Goal: Task Accomplishment & Management: Use online tool/utility

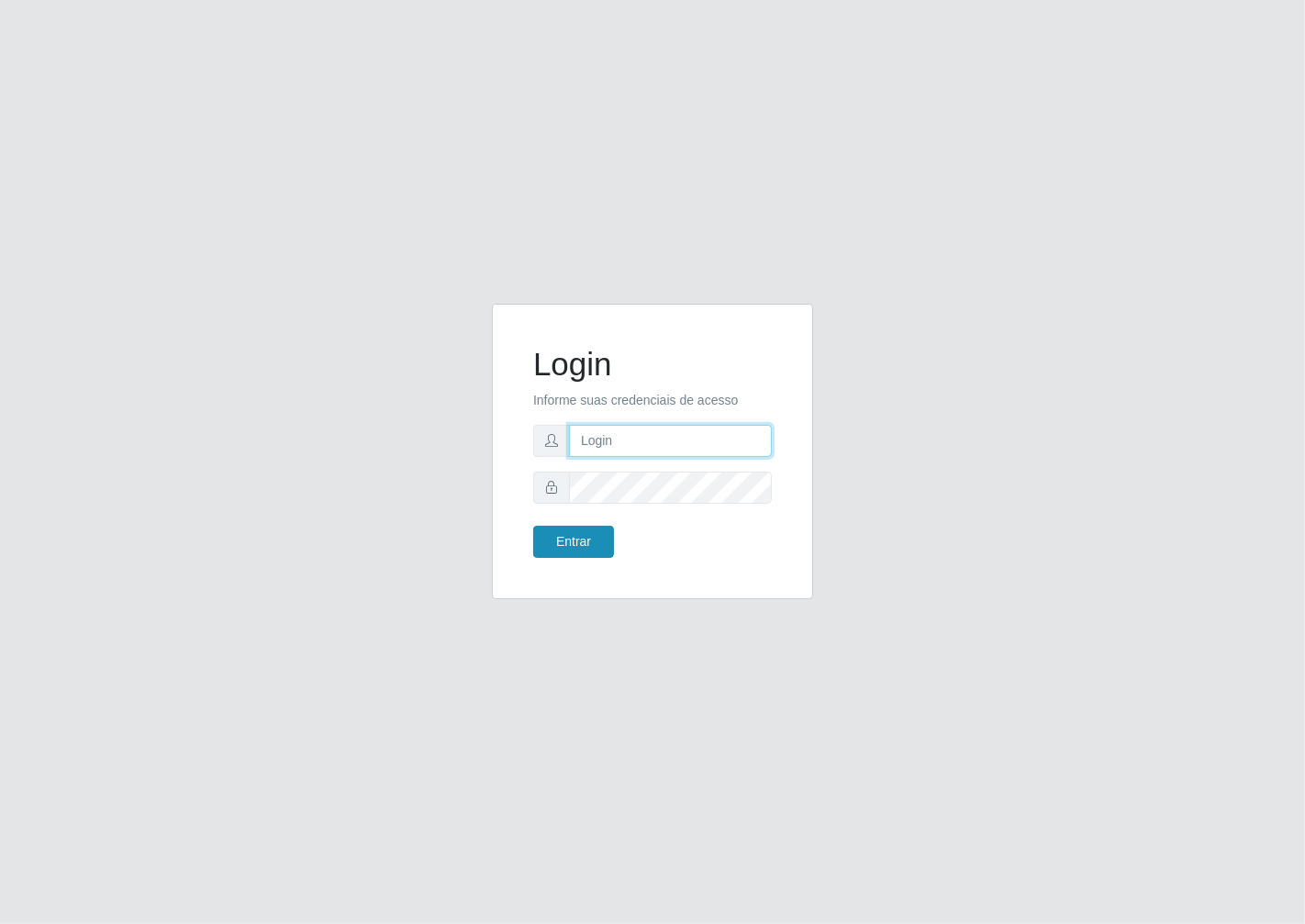
type input "janaina@iwof"
click at [587, 551] on button "Entrar" at bounding box center [573, 541] width 81 height 32
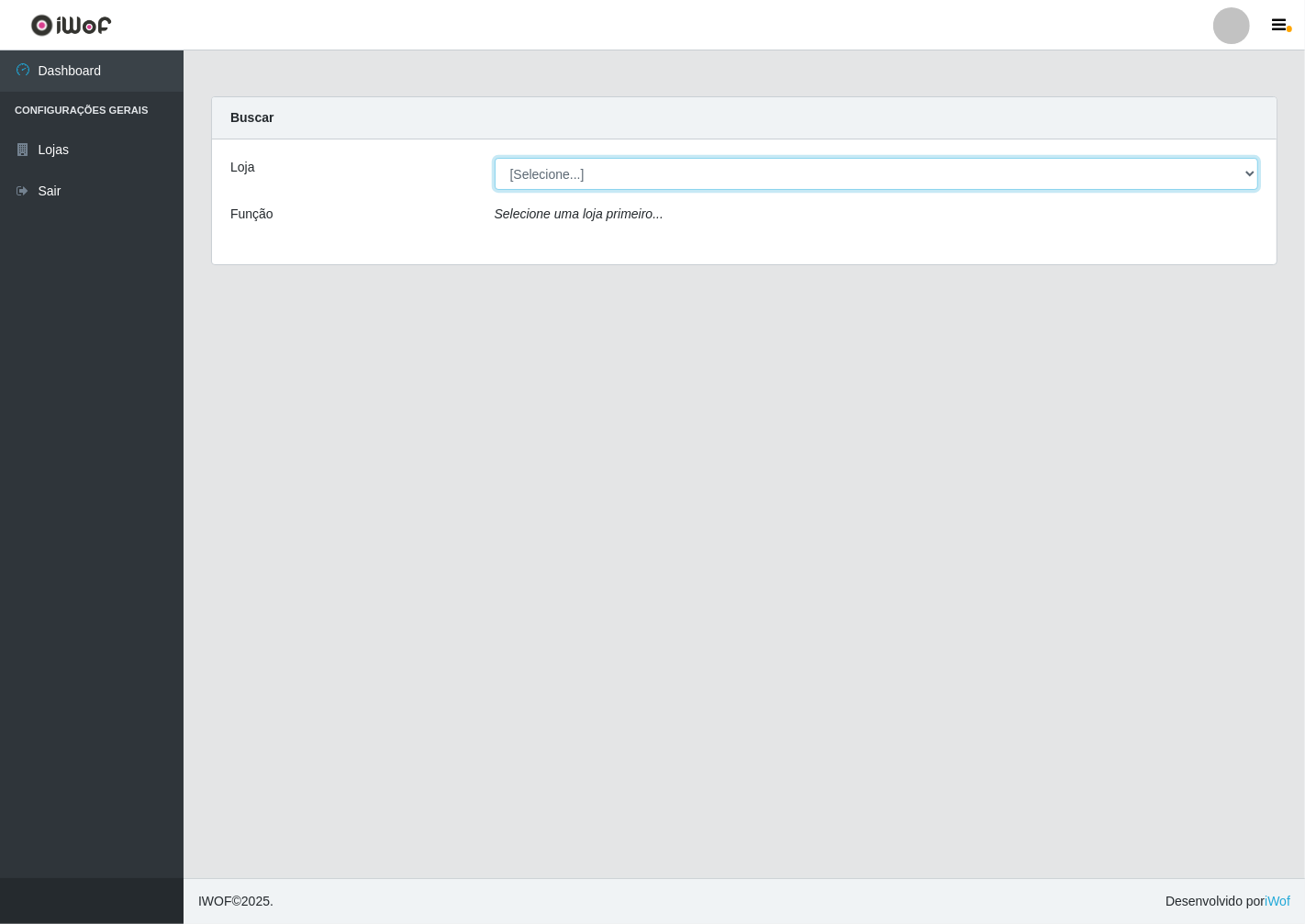
click at [1242, 171] on select "[Selecione...] Minimercado Filezão" at bounding box center [876, 173] width 764 height 32
select select "204"
click at [495, 158] on select "[Selecione...] Minimercado Filezão" at bounding box center [876, 173] width 764 height 32
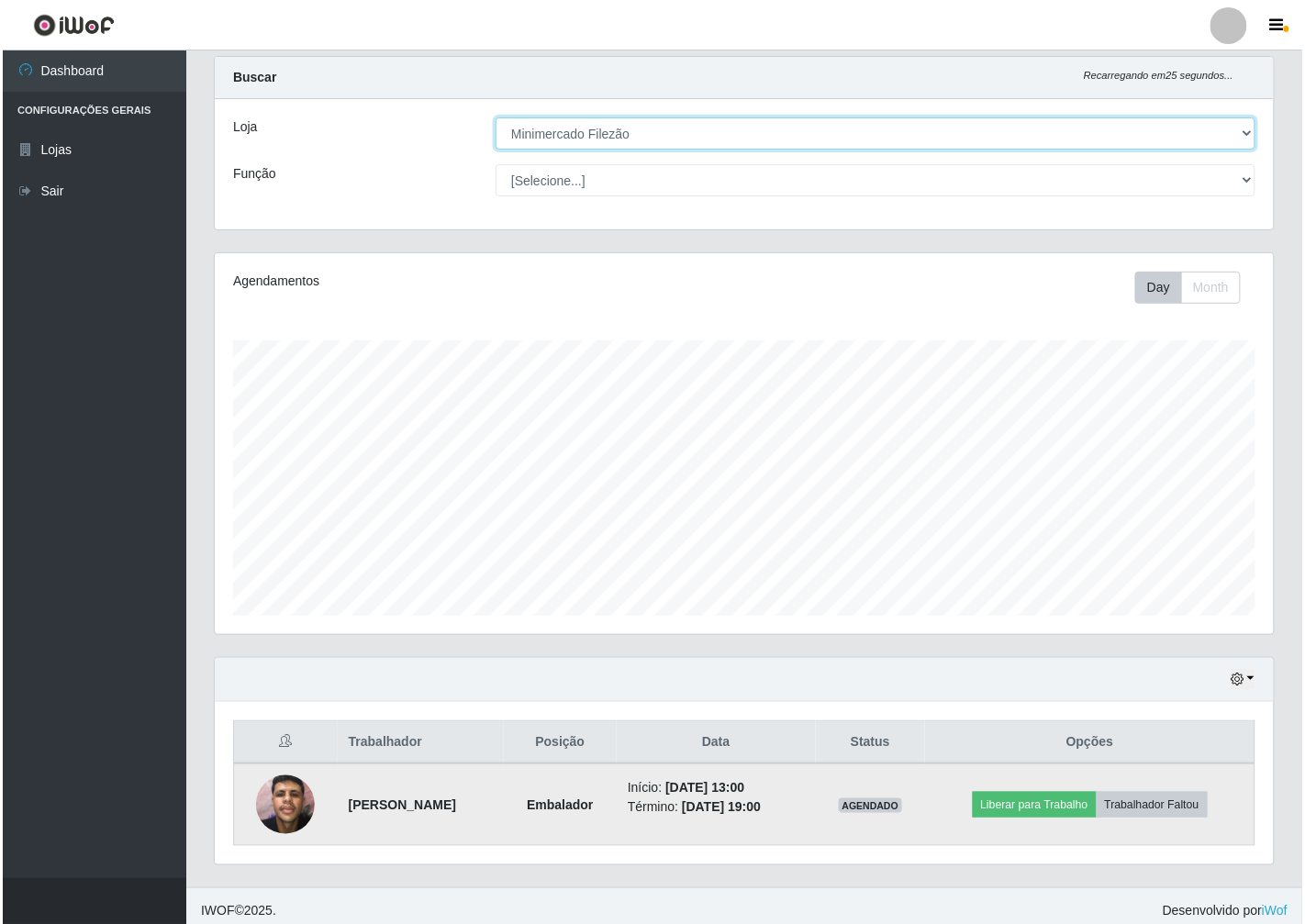
scroll to position [49, 0]
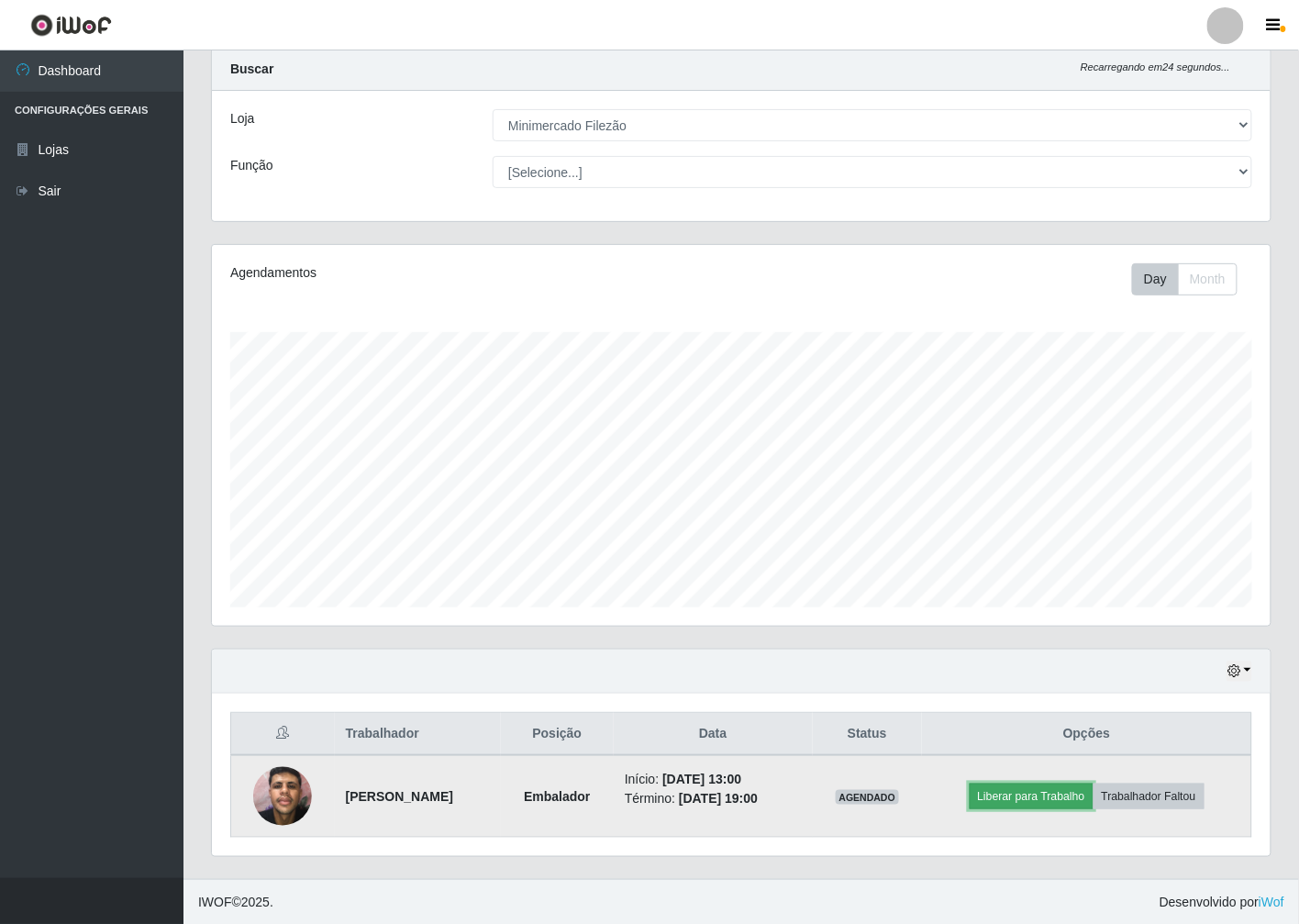
click at [1000, 795] on button "Liberar para Trabalho" at bounding box center [1031, 796] width 124 height 25
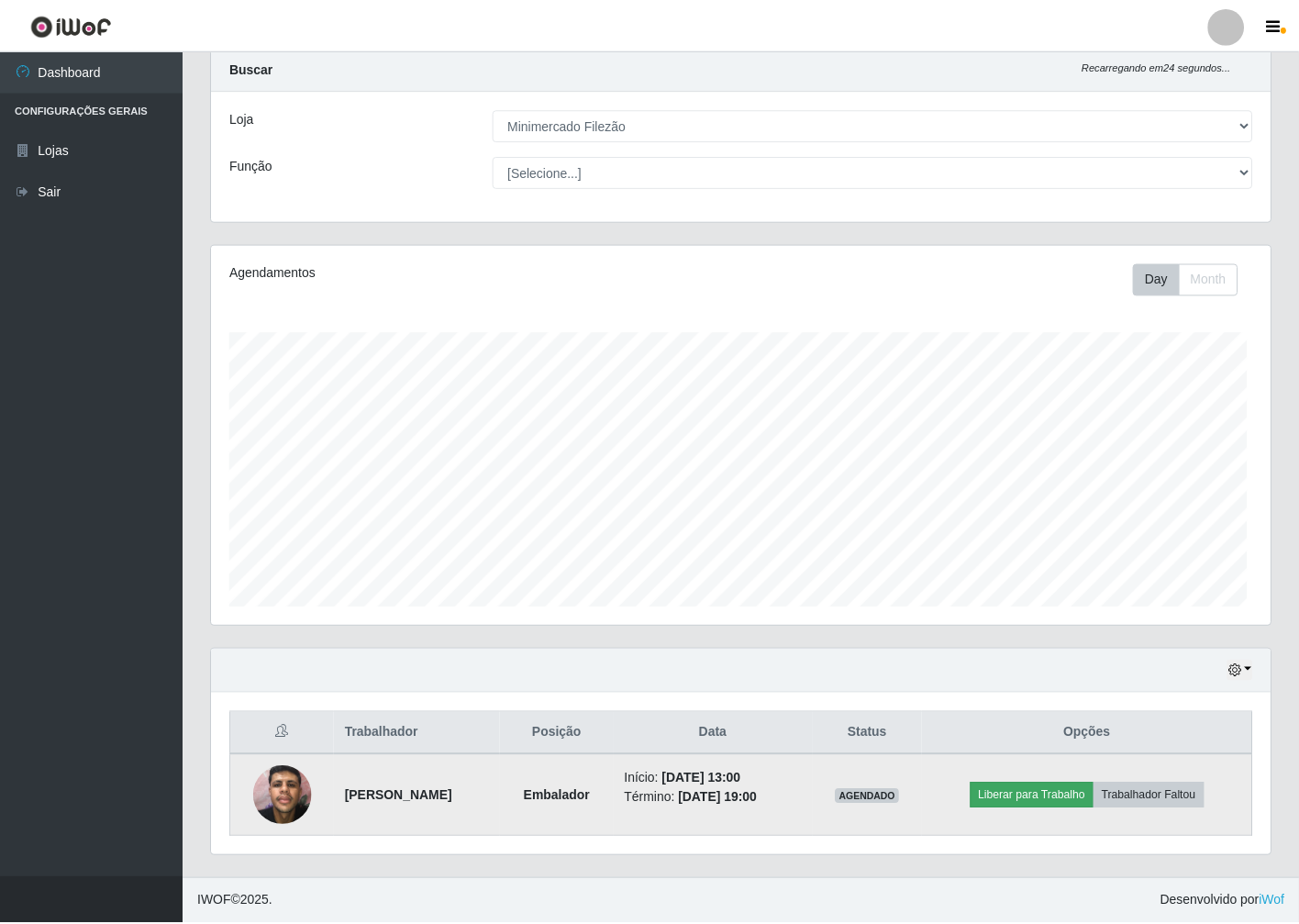
scroll to position [380, 1048]
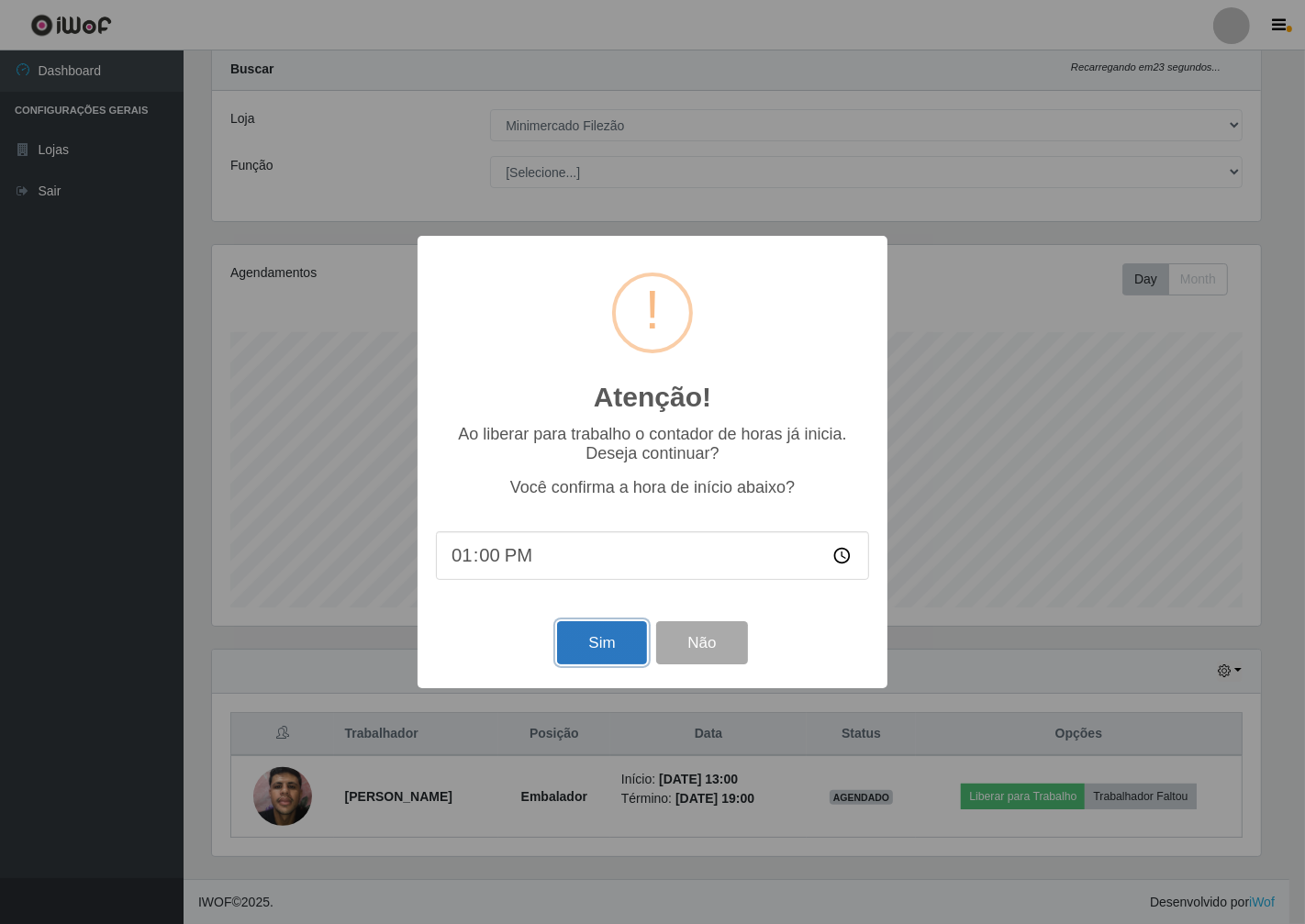
click at [602, 658] on button "Sim" at bounding box center [601, 643] width 89 height 43
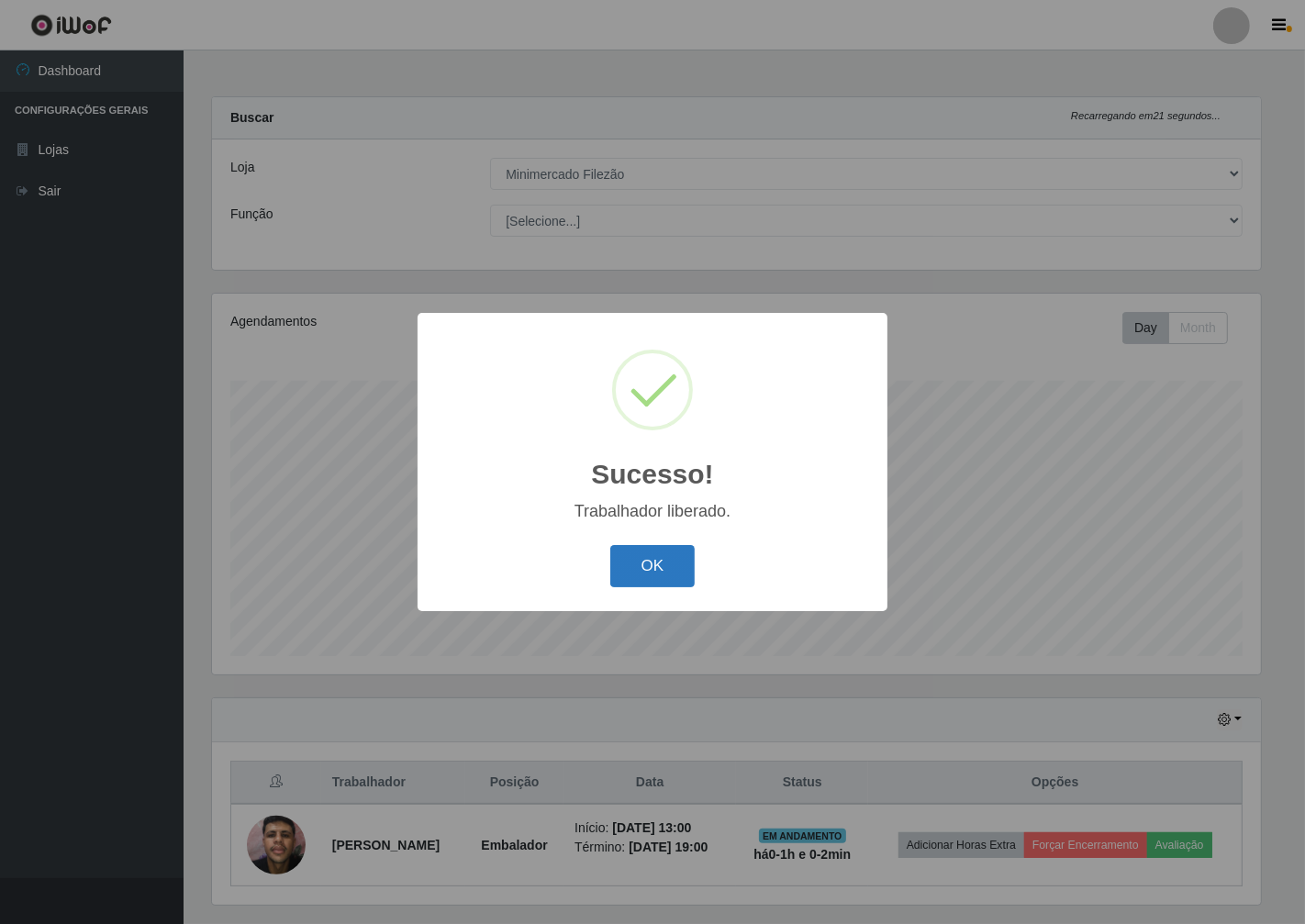
click at [656, 545] on button "OK" at bounding box center [653, 567] width 86 height 43
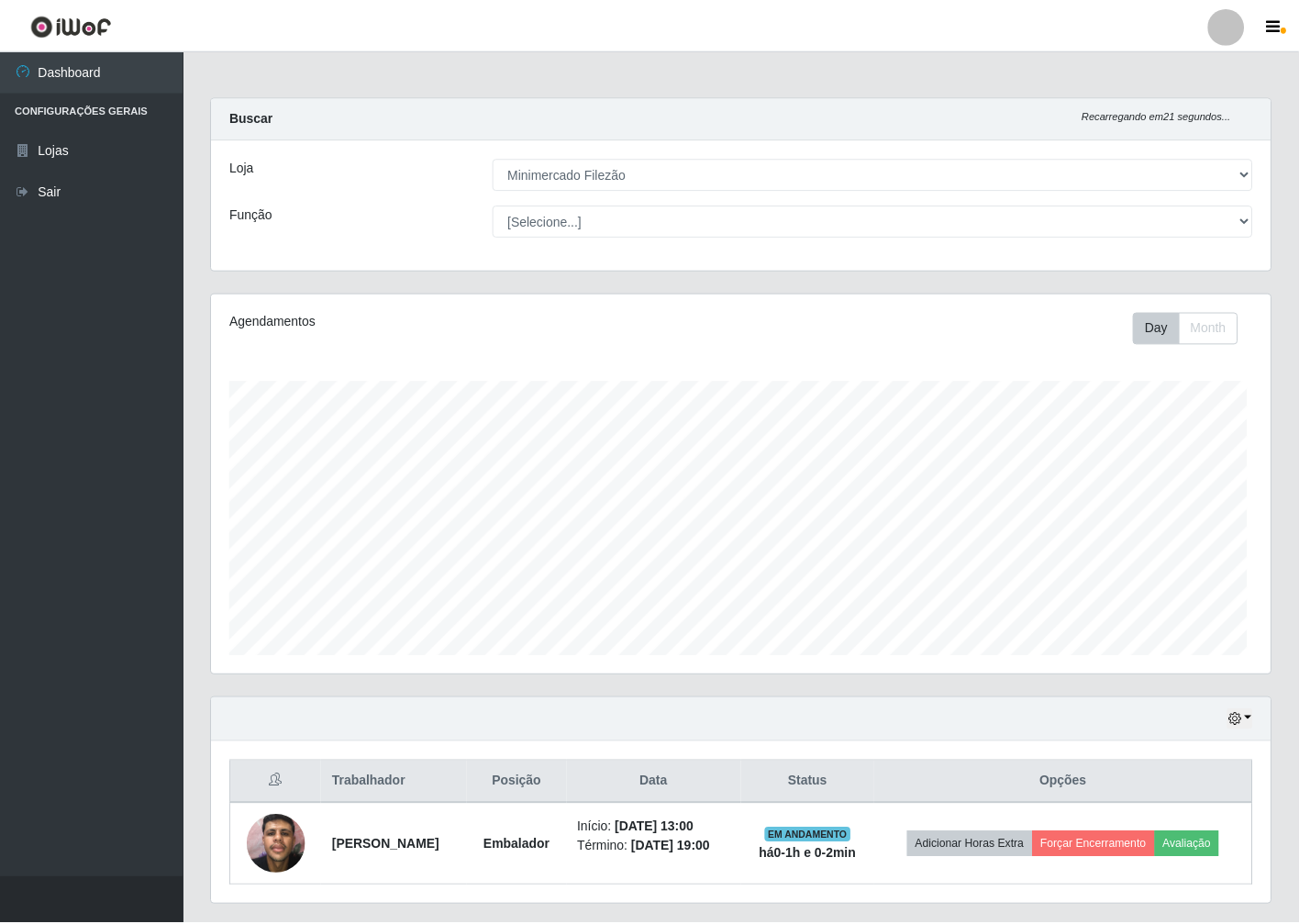
scroll to position [380, 1058]
